Goal: Transaction & Acquisition: Subscribe to service/newsletter

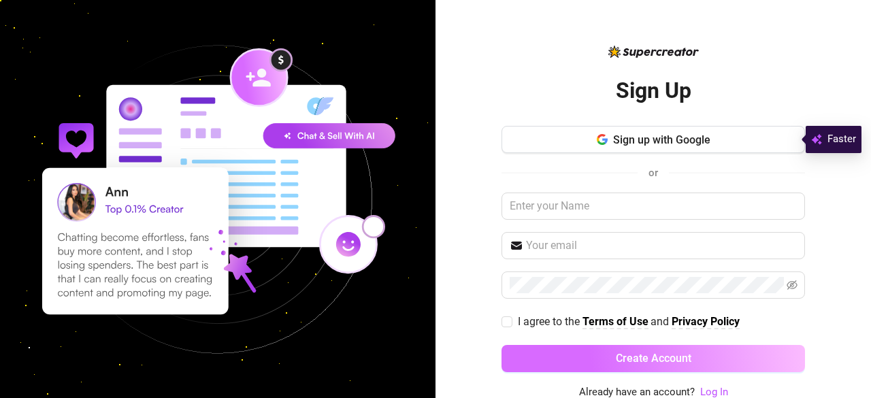
click at [658, 355] on span "Create Account" at bounding box center [654, 358] width 76 height 13
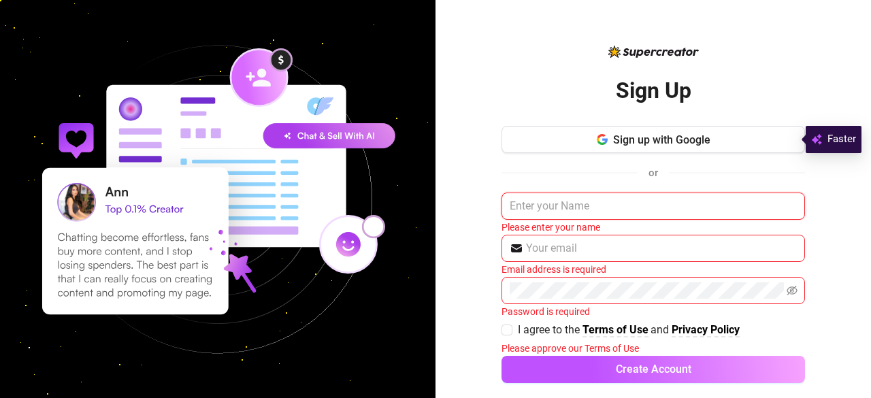
click at [591, 213] on input "text" at bounding box center [654, 206] width 304 height 27
click at [597, 140] on icon "button" at bounding box center [598, 139] width 3 height 5
click at [606, 202] on input "text" at bounding box center [654, 206] width 304 height 27
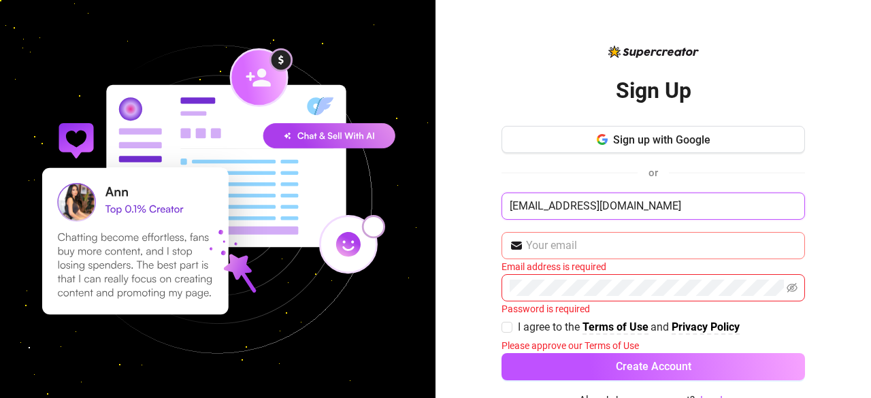
type input "[EMAIL_ADDRESS][DOMAIN_NAME]"
click at [575, 238] on input "text" at bounding box center [661, 246] width 271 height 16
drag, startPoint x: 622, startPoint y: 209, endPoint x: 481, endPoint y: 203, distance: 141.0
click at [481, 203] on div "Sign Up Sign up with Google or [EMAIL_ADDRESS][DOMAIN_NAME] Email address is re…" at bounding box center [654, 199] width 436 height 398
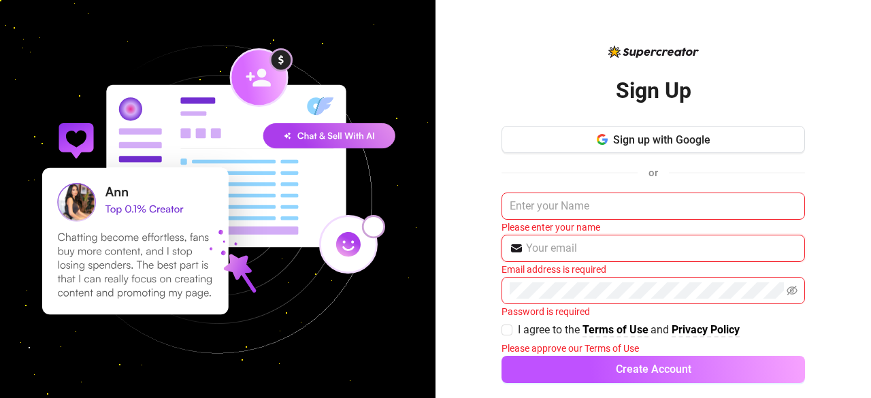
click at [566, 248] on input "text" at bounding box center [661, 248] width 271 height 16
paste input "[EMAIL_ADDRESS][DOMAIN_NAME]"
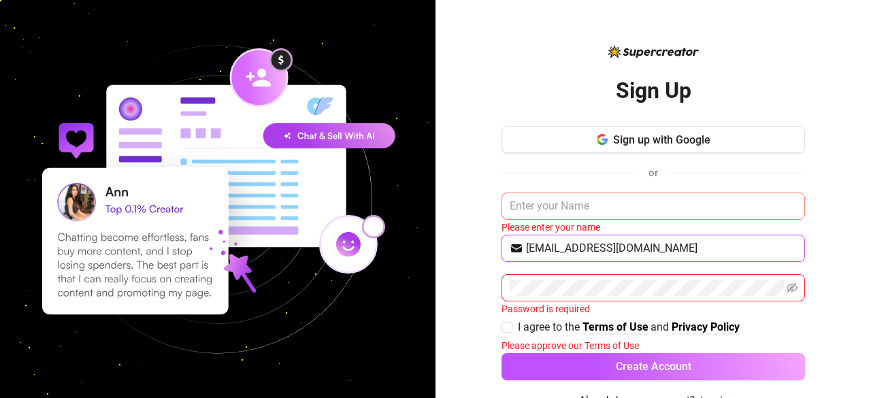
type input "[EMAIL_ADDRESS][DOMAIN_NAME]"
click at [554, 215] on input "text" at bounding box center [654, 206] width 304 height 27
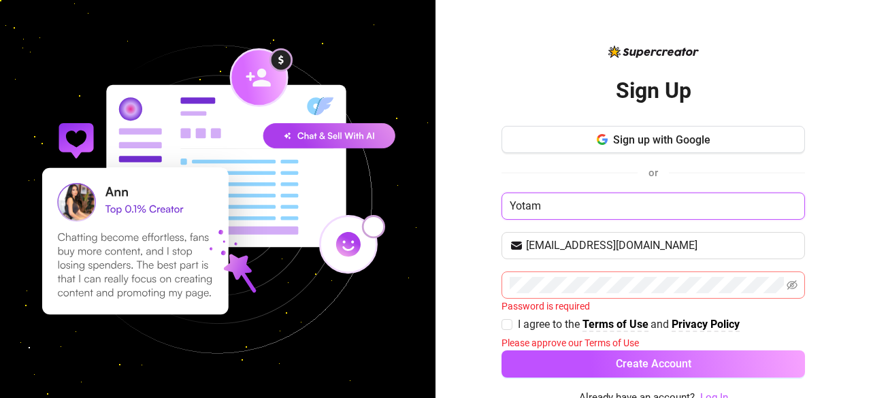
type input "Yotam"
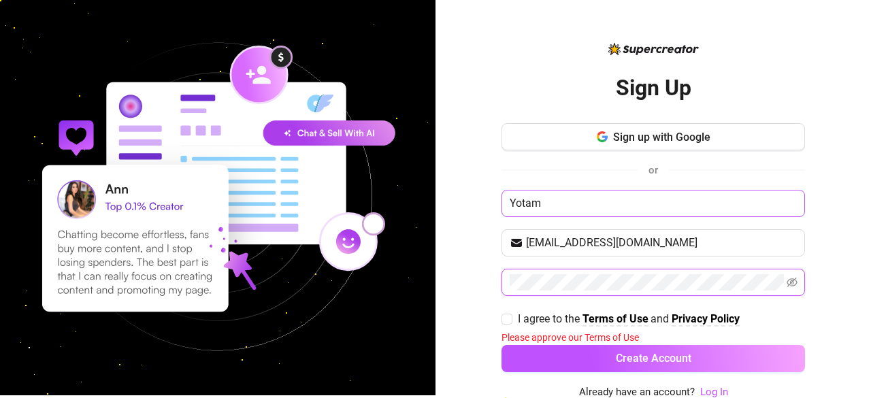
scroll to position [3, 0]
click at [787, 274] on span at bounding box center [792, 282] width 11 height 16
click at [787, 285] on icon "eye-invisible" at bounding box center [792, 282] width 11 height 11
click at [504, 319] on span at bounding box center [507, 319] width 11 height 11
click at [504, 319] on input "I agree to the Terms of Use and Privacy Policy" at bounding box center [507, 319] width 10 height 10
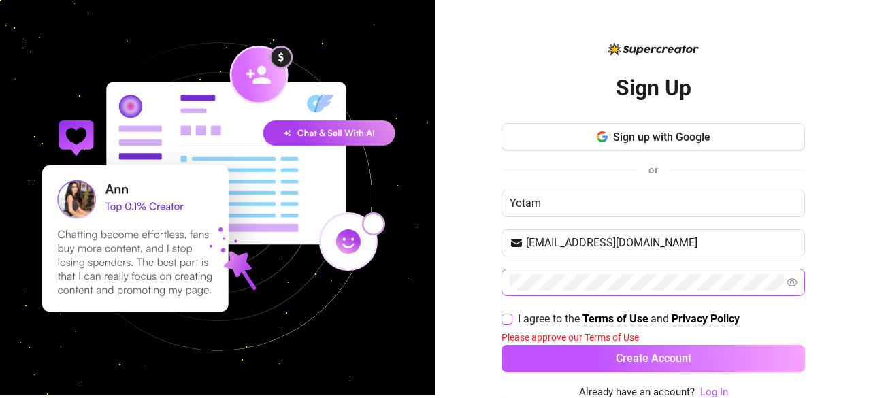
checkbox input "true"
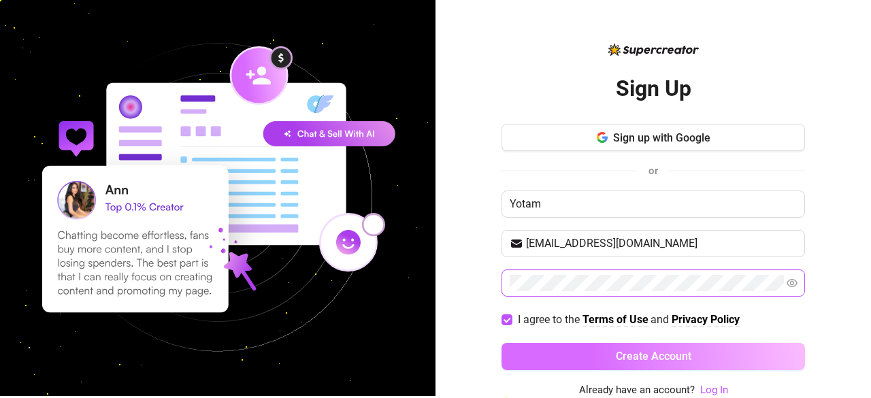
scroll to position [0, 0]
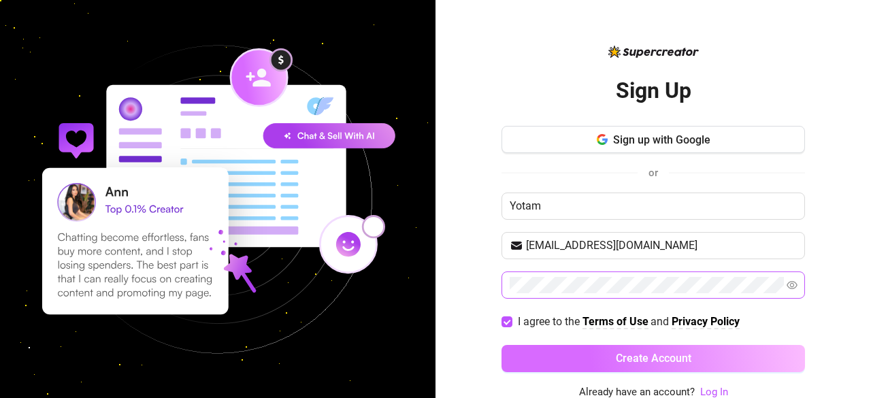
click at [561, 351] on button "Create Account" at bounding box center [654, 358] width 304 height 27
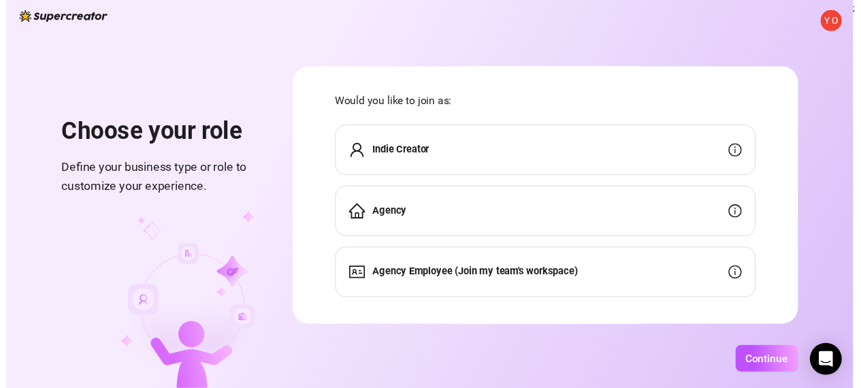
scroll to position [33, 0]
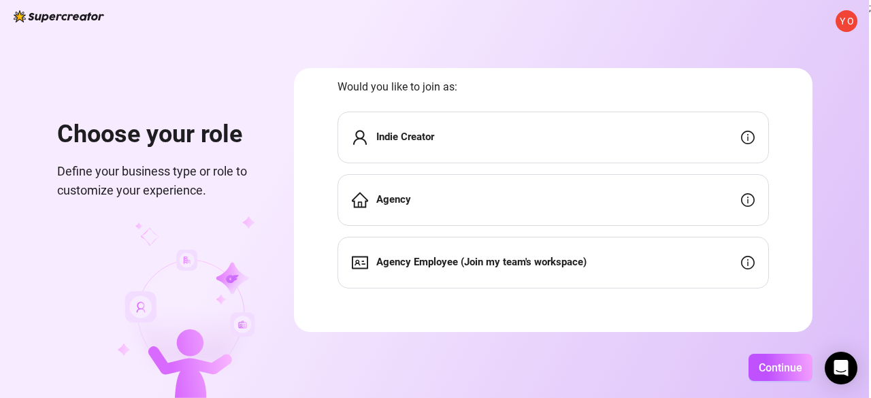
click at [667, 138] on div "Indie Creator" at bounding box center [554, 138] width 432 height 52
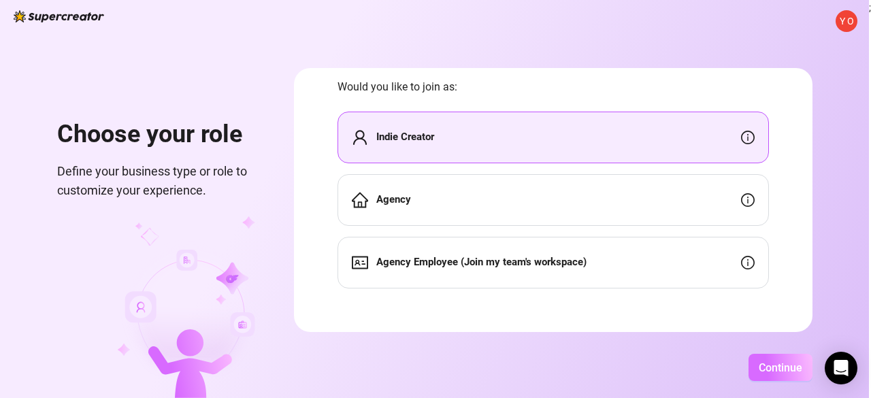
click at [775, 364] on span "Continue" at bounding box center [781, 367] width 44 height 13
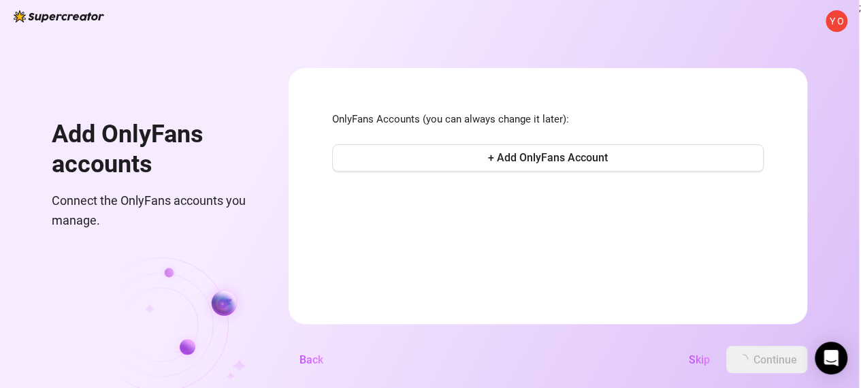
scroll to position [0, 0]
click at [575, 159] on span "+ Add OnlyFans Account" at bounding box center [548, 157] width 120 height 13
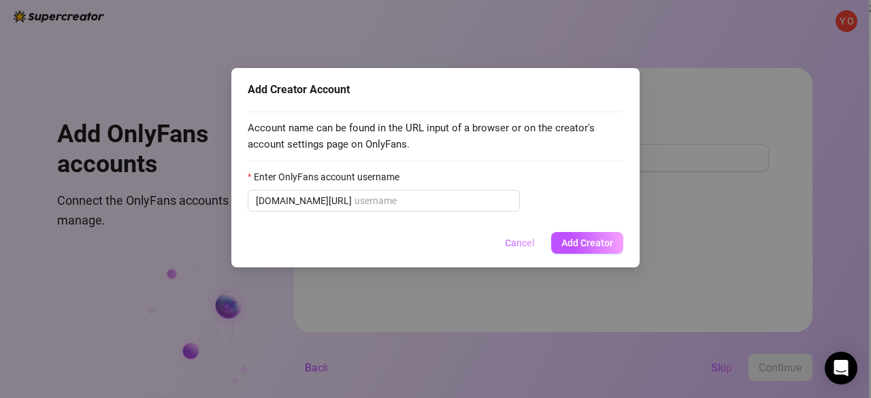
click at [529, 239] on span "Cancel" at bounding box center [520, 243] width 30 height 11
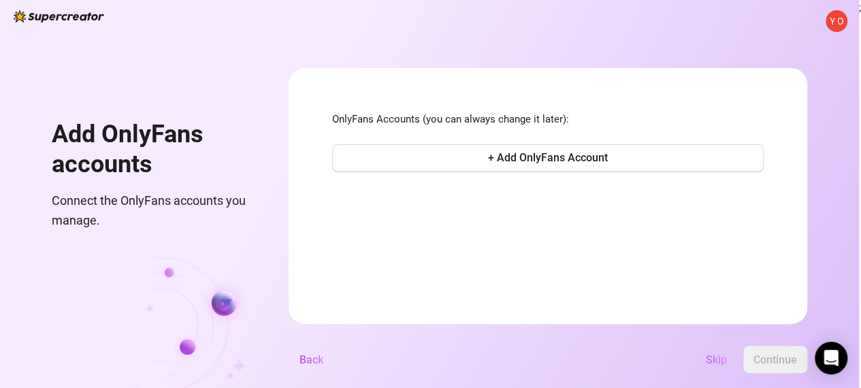
click at [714, 366] on span "Skip" at bounding box center [716, 359] width 21 height 13
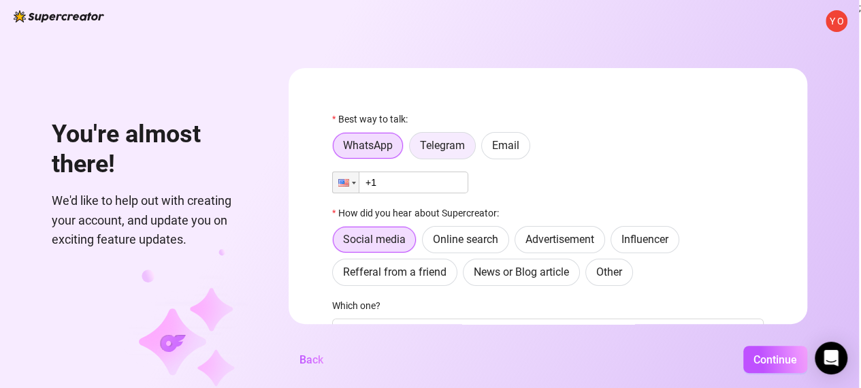
click at [463, 152] on label "Telegram" at bounding box center [442, 145] width 67 height 27
click at [413, 149] on input "Telegram" at bounding box center [413, 149] width 0 height 0
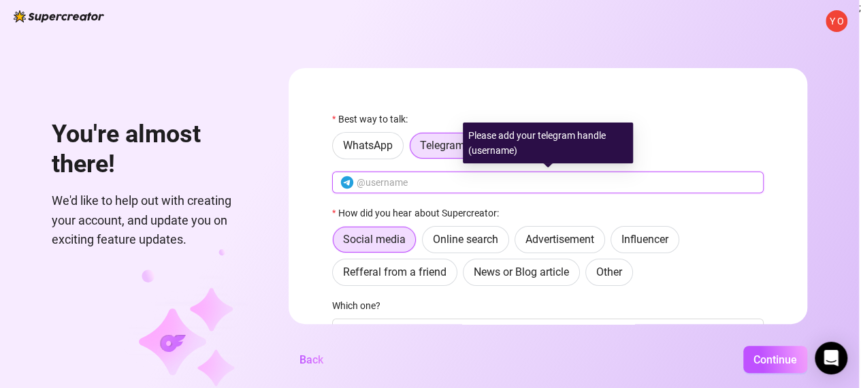
click at [447, 184] on input "text" at bounding box center [556, 182] width 399 height 15
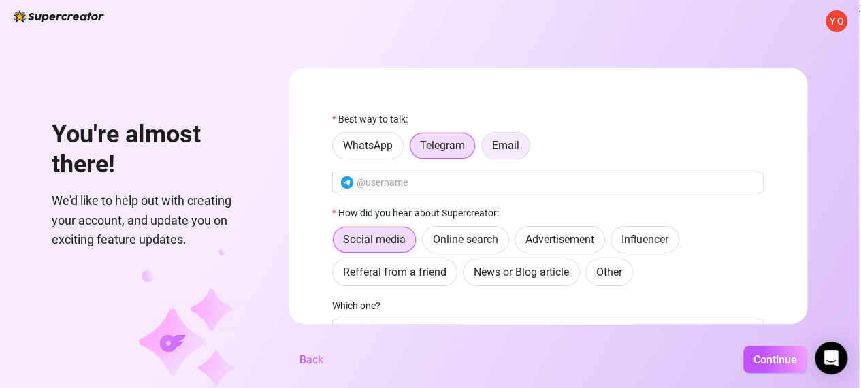
click at [512, 148] on span "Email" at bounding box center [505, 145] width 27 height 13
click at [485, 149] on input "Email" at bounding box center [485, 149] width 0 height 0
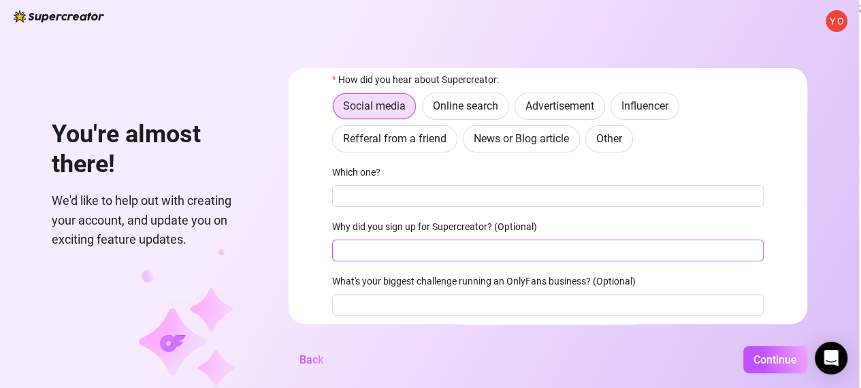
scroll to position [136, 0]
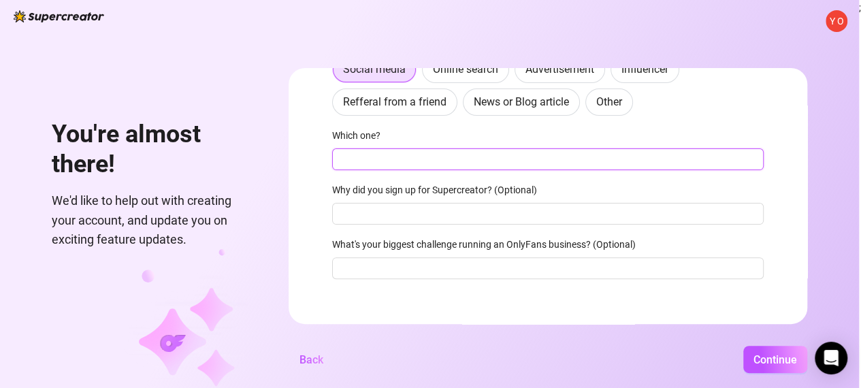
click at [399, 158] on input "Which one?" at bounding box center [548, 159] width 432 height 22
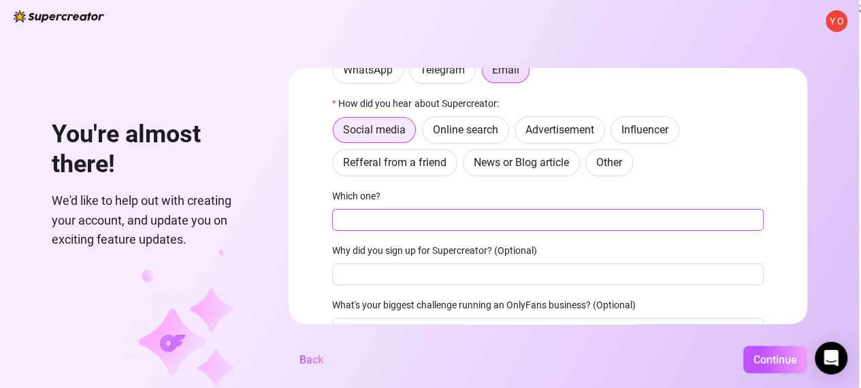
scroll to position [0, 0]
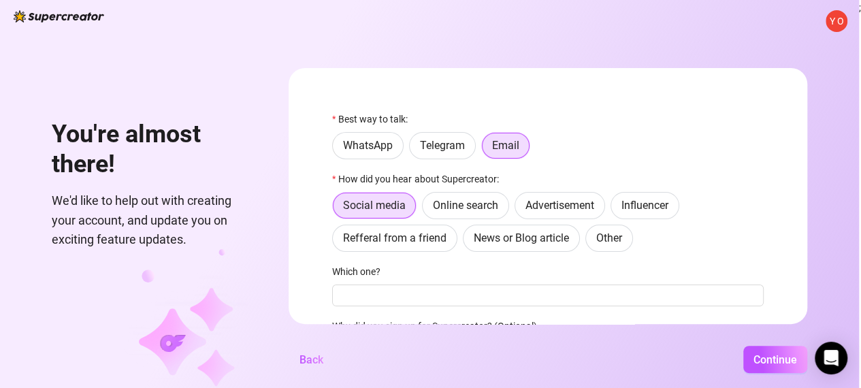
click at [320, 221] on form "Best way to talk: WhatsApp Telegram Email How did you hear about Supercreator: …" at bounding box center [548, 196] width 519 height 256
click at [771, 363] on span "Continue" at bounding box center [776, 359] width 44 height 13
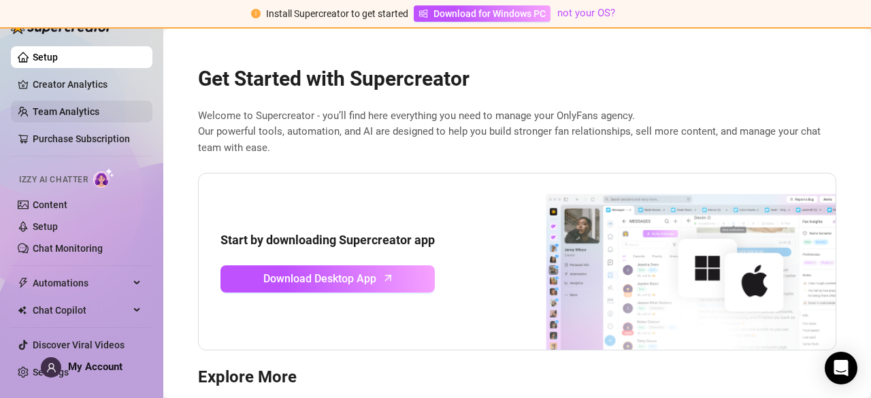
click at [91, 117] on link "Team Analytics" at bounding box center [66, 111] width 67 height 11
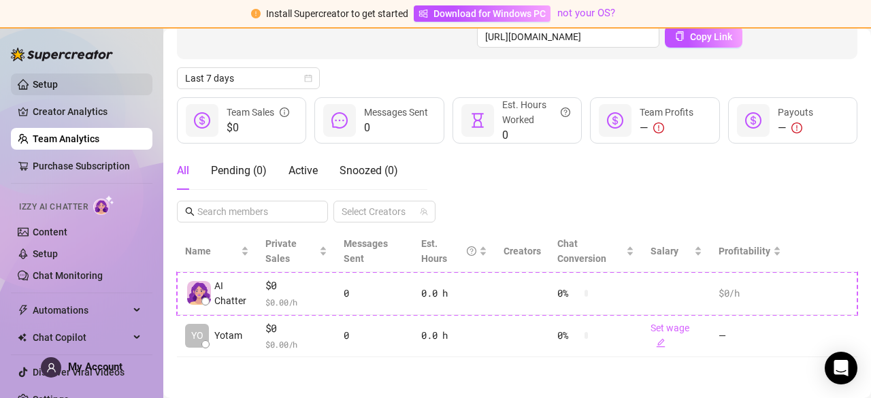
scroll to position [147, 0]
click at [58, 84] on link "Setup" at bounding box center [45, 84] width 25 height 11
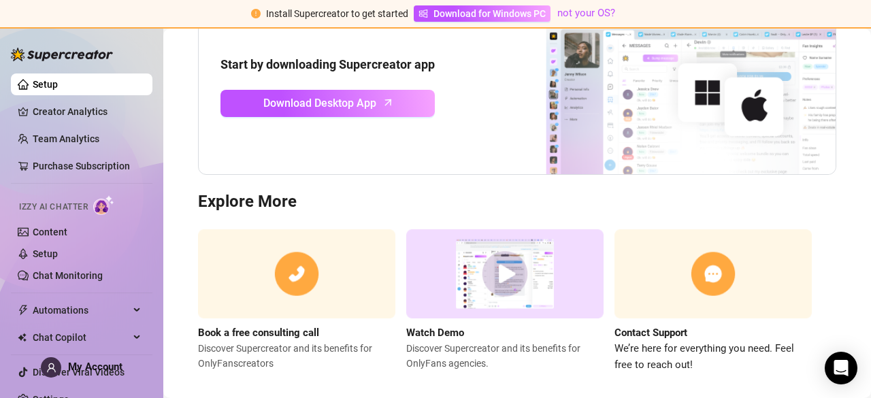
scroll to position [191, 0]
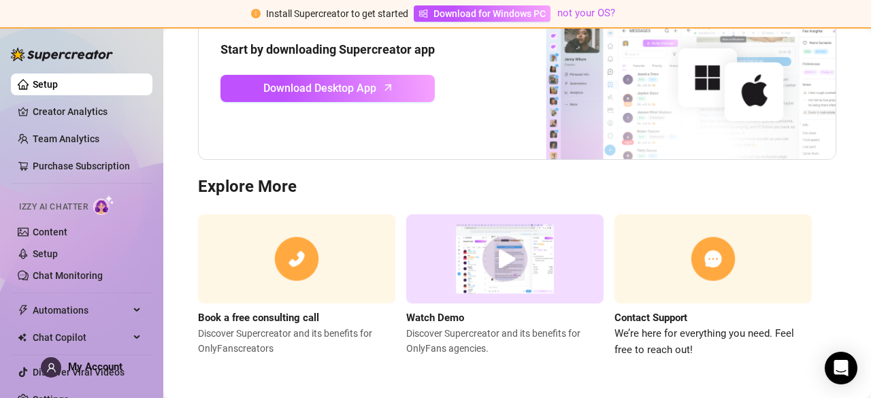
click at [502, 268] on img at bounding box center [504, 258] width 197 height 89
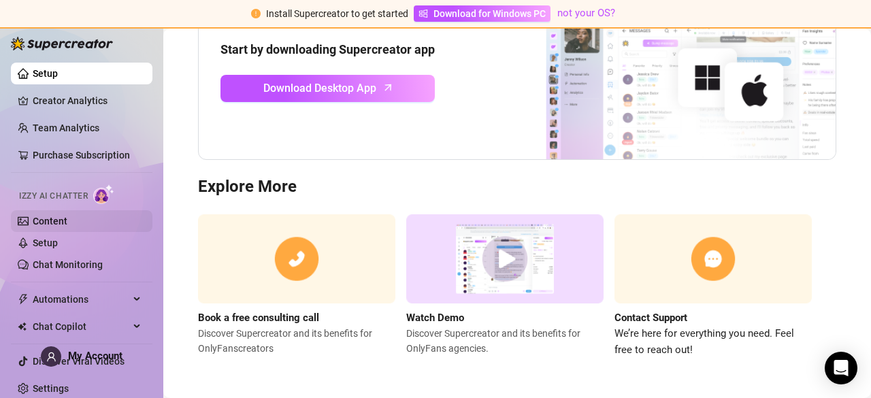
scroll to position [16, 0]
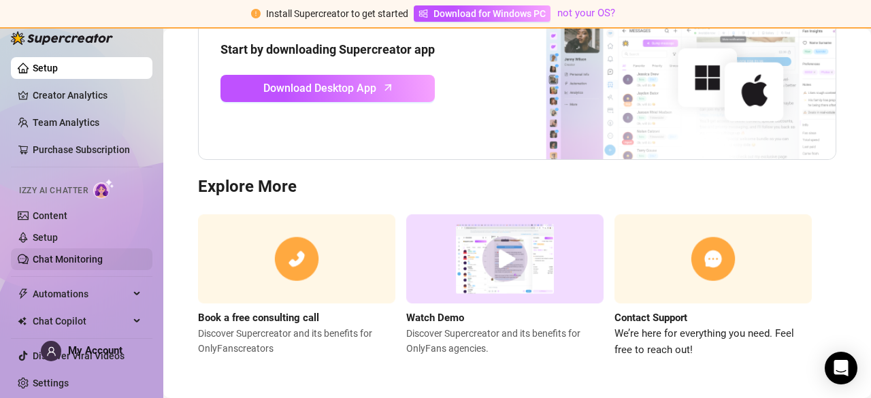
click at [88, 263] on link "Chat Monitoring" at bounding box center [68, 259] width 70 height 11
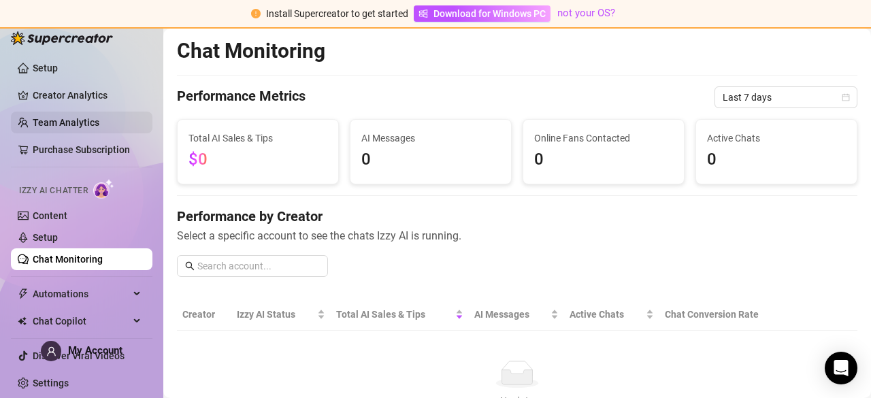
click at [72, 120] on link "Team Analytics" at bounding box center [66, 122] width 67 height 11
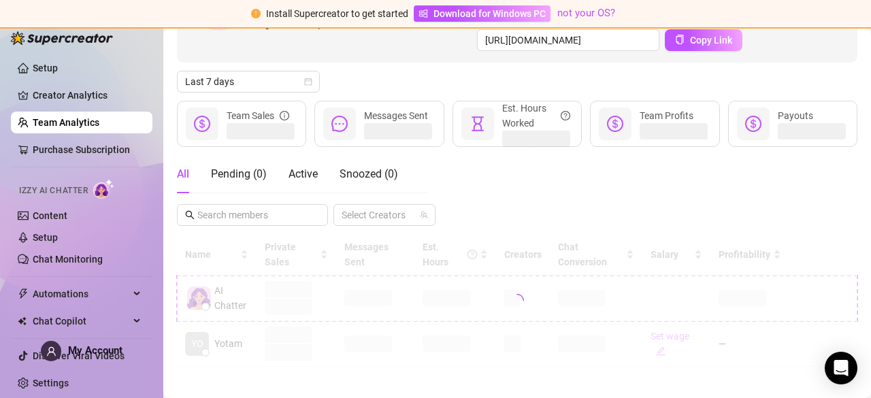
scroll to position [152, 0]
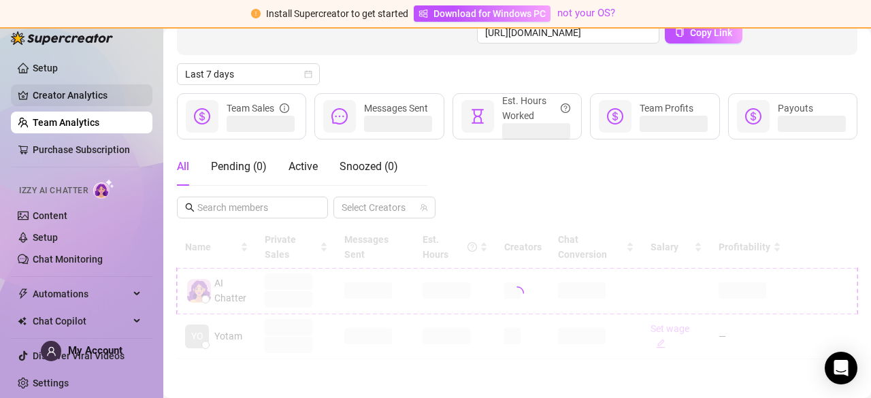
click at [82, 96] on link "Creator Analytics" at bounding box center [87, 95] width 109 height 22
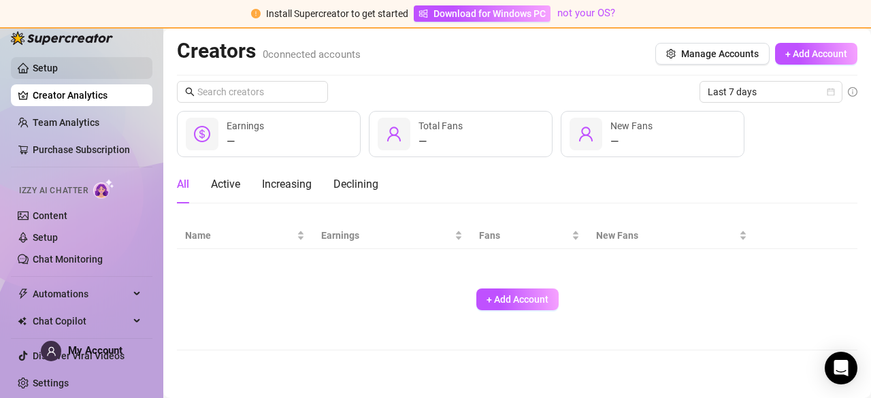
click at [58, 69] on link "Setup" at bounding box center [45, 68] width 25 height 11
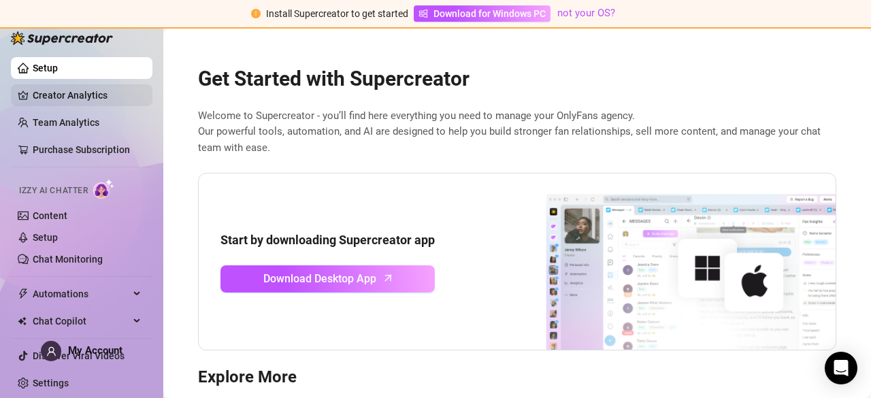
click at [97, 90] on link "Creator Analytics" at bounding box center [87, 95] width 109 height 22
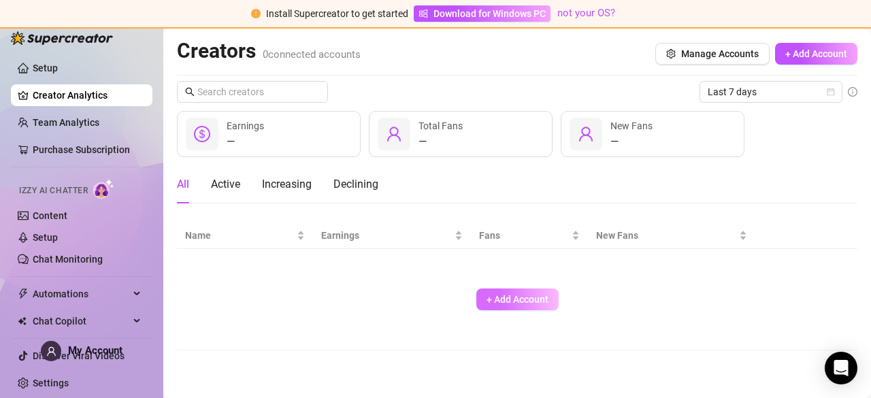
click at [515, 296] on span "+ Add Account" at bounding box center [518, 299] width 62 height 11
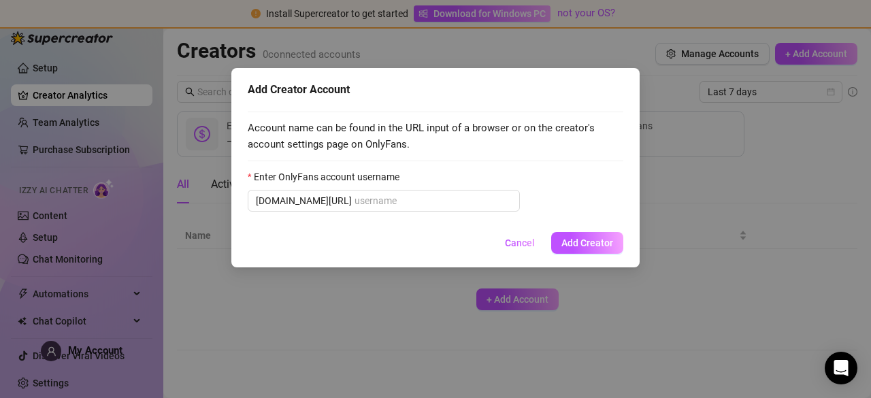
drag, startPoint x: 524, startPoint y: 237, endPoint x: 300, endPoint y: 163, distance: 235.7
click at [524, 238] on span "Cancel" at bounding box center [520, 243] width 30 height 11
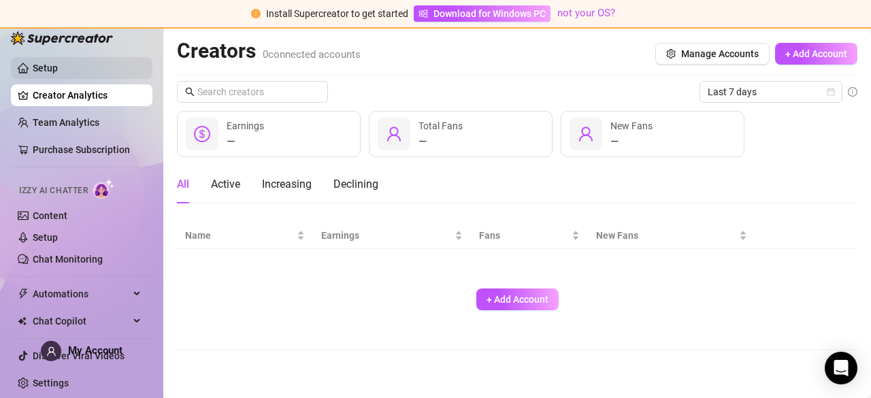
click at [53, 74] on link "Setup" at bounding box center [45, 68] width 25 height 11
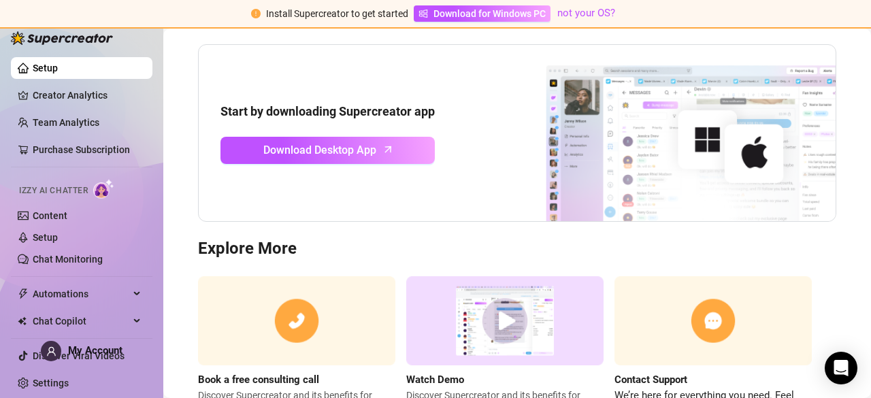
scroll to position [191, 0]
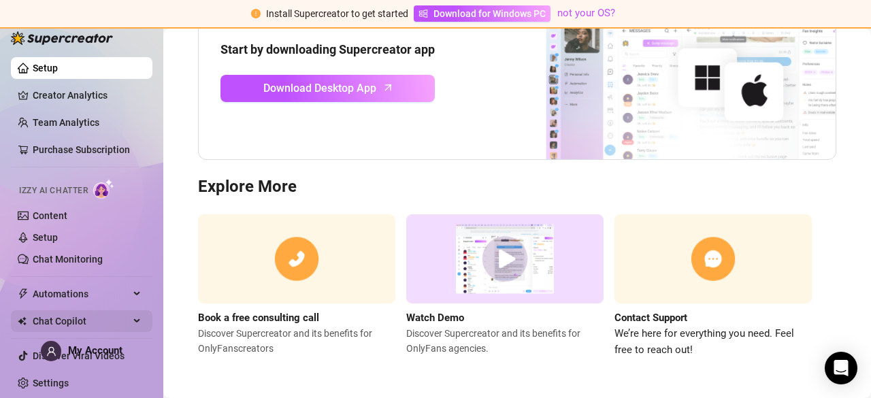
click at [87, 319] on span "Chat Copilot" at bounding box center [81, 321] width 97 height 22
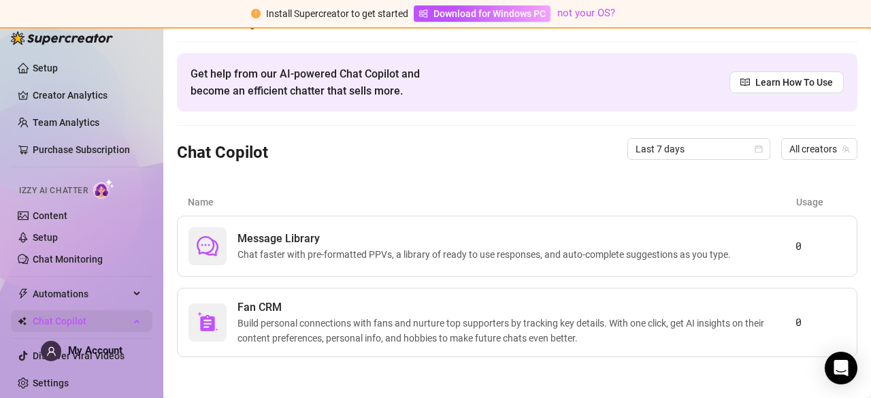
scroll to position [31, 0]
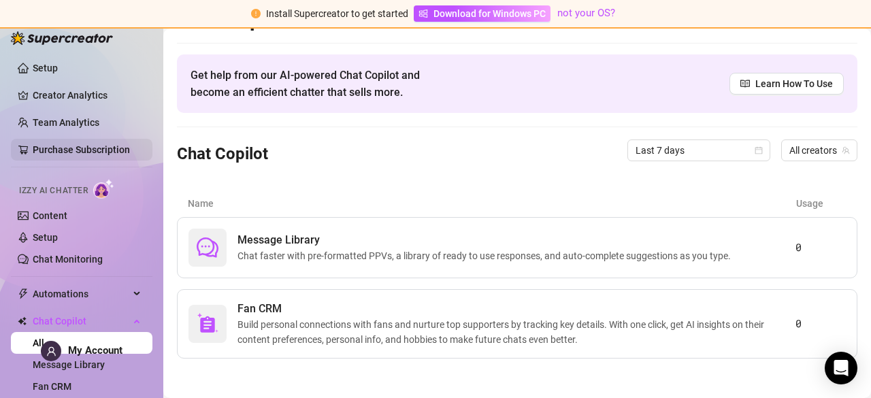
click at [86, 149] on link "Purchase Subscription" at bounding box center [81, 149] width 97 height 11
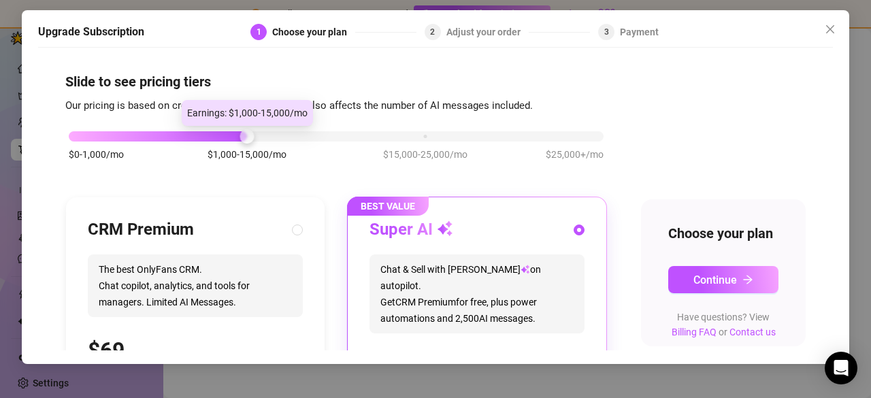
drag, startPoint x: 248, startPoint y: 135, endPoint x: 319, endPoint y: 131, distance: 71.0
click at [319, 131] on div "$0-1,000/mo $1,000-15,000/mo $15,000-25,000/mo $25,000+/mo" at bounding box center [336, 133] width 535 height 8
click at [323, 134] on div at bounding box center [336, 136] width 535 height 10
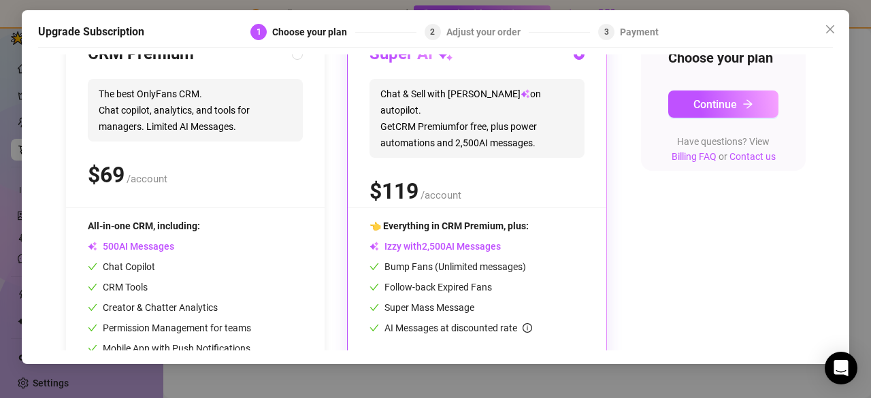
scroll to position [31, 0]
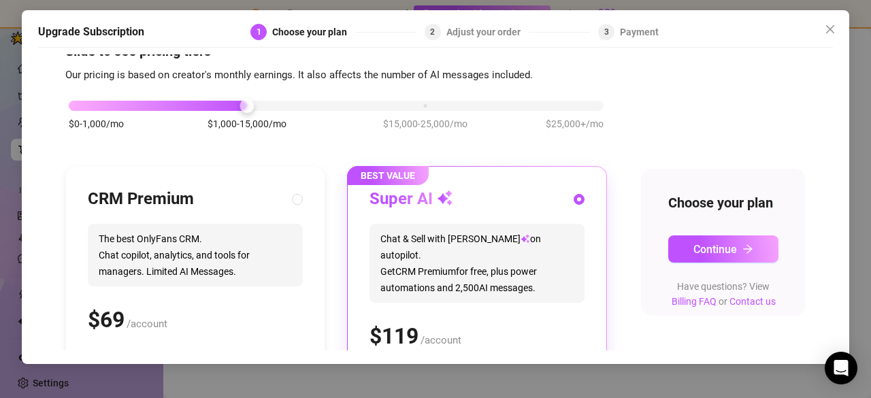
click at [270, 253] on span "The best OnlyFans CRM. Chat copilot, analytics, and tools for managers. Limited…" at bounding box center [195, 255] width 215 height 63
radio input "true"
radio input "false"
click at [472, 197] on div "Super AI" at bounding box center [477, 200] width 215 height 22
radio input "false"
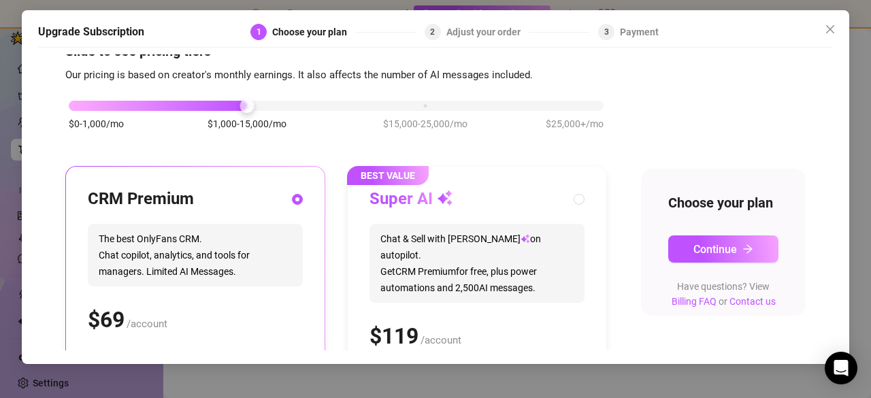
radio input "true"
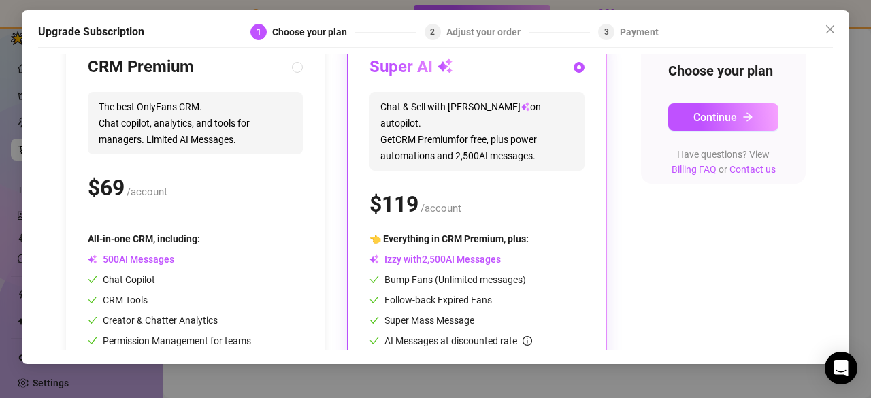
scroll to position [167, 0]
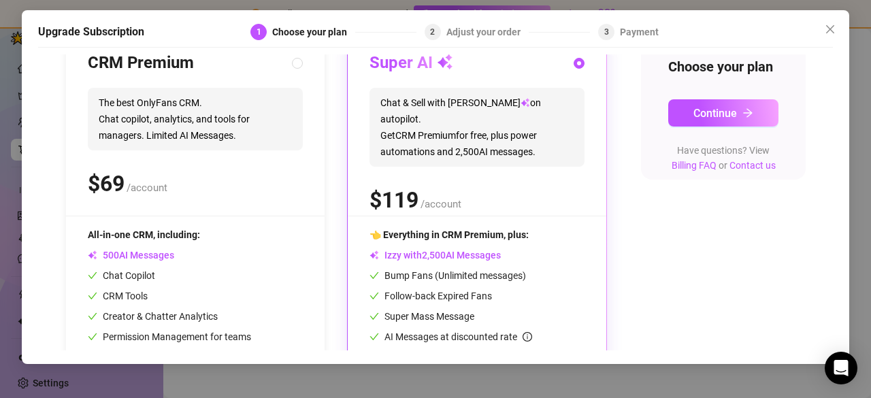
click at [210, 157] on div "CRM Premium The best OnlyFans CRM. Chat copilot, analytics, and tools for manag…" at bounding box center [195, 133] width 215 height 163
radio input "true"
radio input "false"
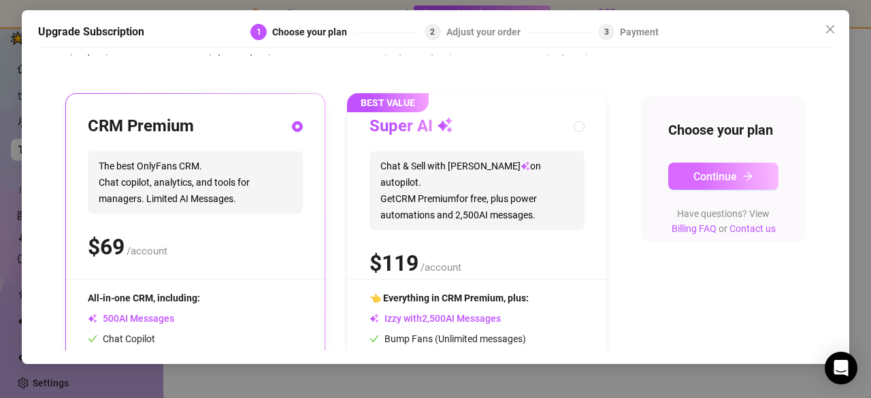
scroll to position [99, 0]
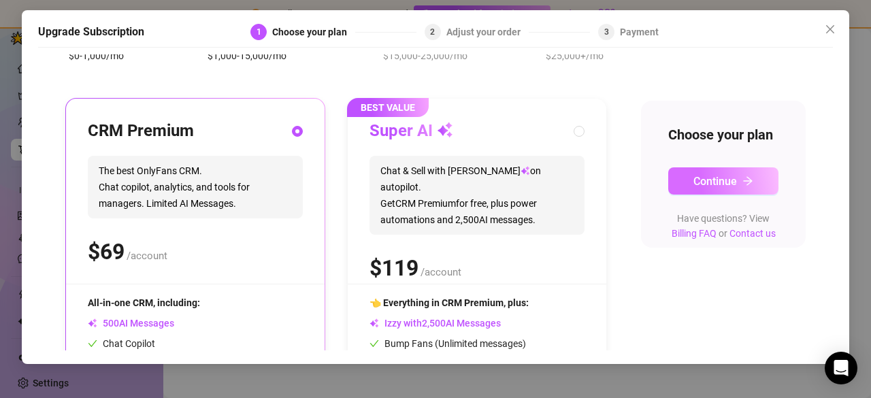
click at [718, 188] on span "Continue" at bounding box center [716, 181] width 44 height 13
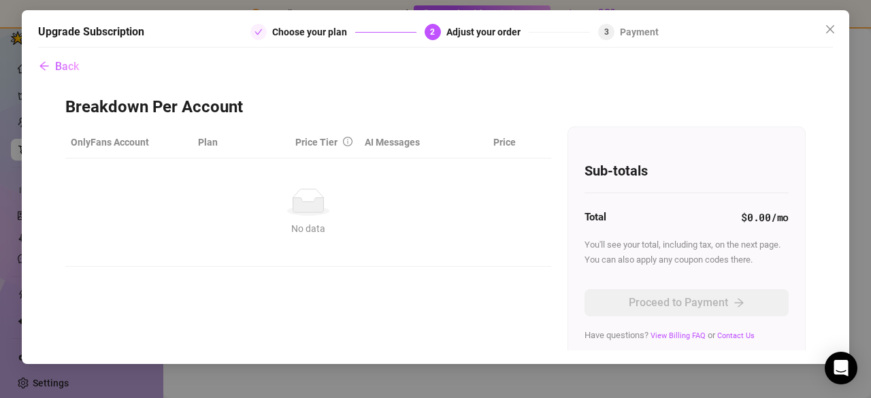
scroll to position [0, 0]
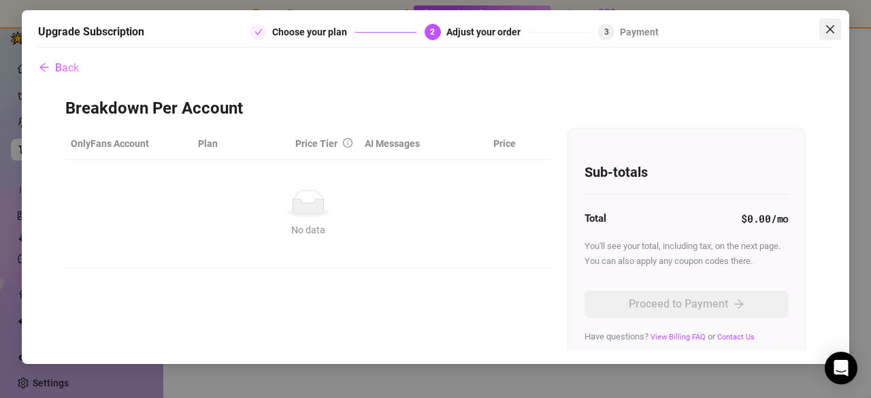
click at [833, 27] on icon "close" at bounding box center [830, 29] width 11 height 11
